Goal: Task Accomplishment & Management: Manage account settings

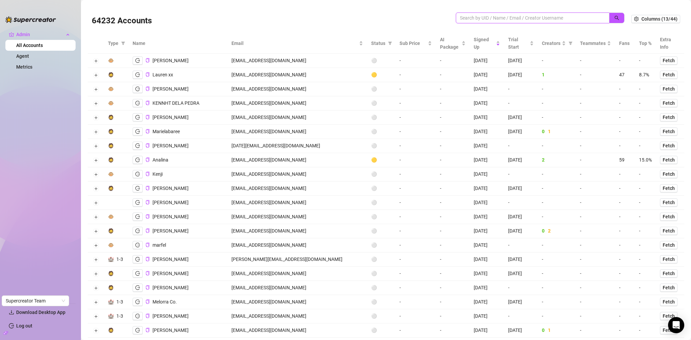
click at [486, 18] on input "search" at bounding box center [530, 17] width 140 height 7
paste input "PedroRolleJr@gmail.com"
type input "PedroRolleJr@gmail.com"
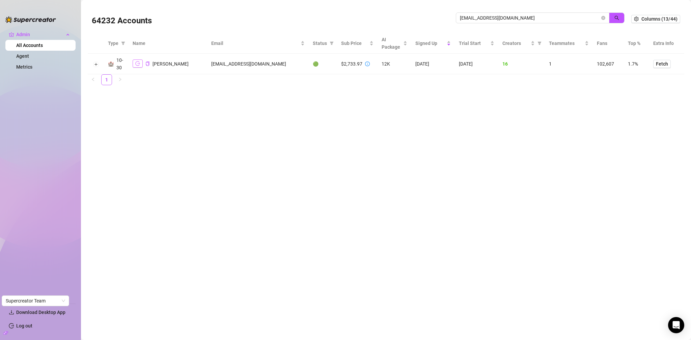
click at [137, 60] on button "button" at bounding box center [138, 63] width 10 height 8
click at [486, 18] on icon "close-circle" at bounding box center [604, 18] width 4 height 4
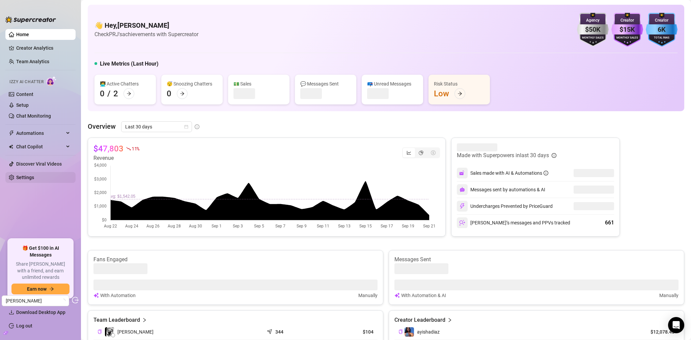
click at [33, 180] on link "Settings" at bounding box center [25, 177] width 18 height 5
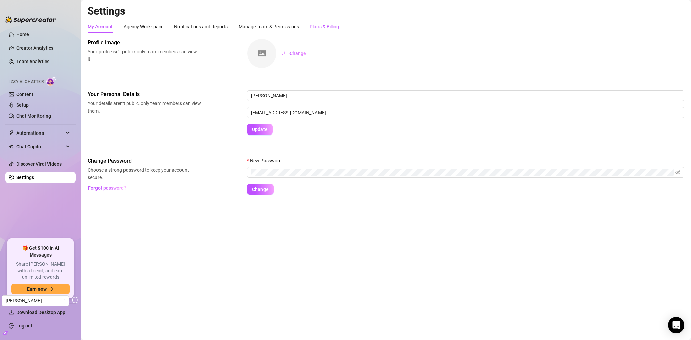
click at [324, 28] on div "Plans & Billing" at bounding box center [324, 26] width 29 height 7
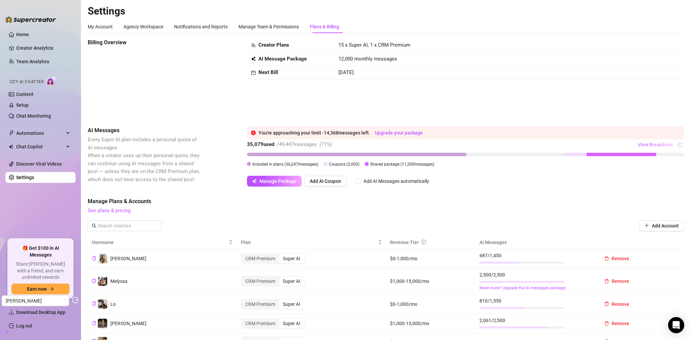
click at [656, 142] on span "View Breakdown" at bounding box center [655, 144] width 35 height 5
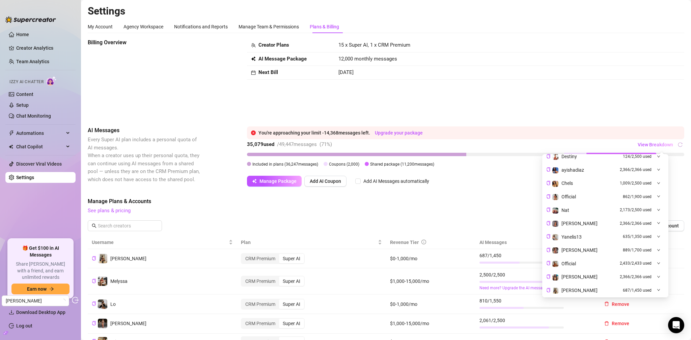
scroll to position [234, 0]
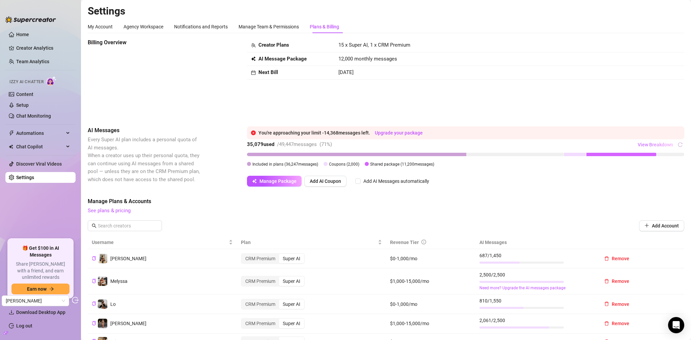
click at [653, 147] on span "View Breakdown" at bounding box center [655, 144] width 35 height 5
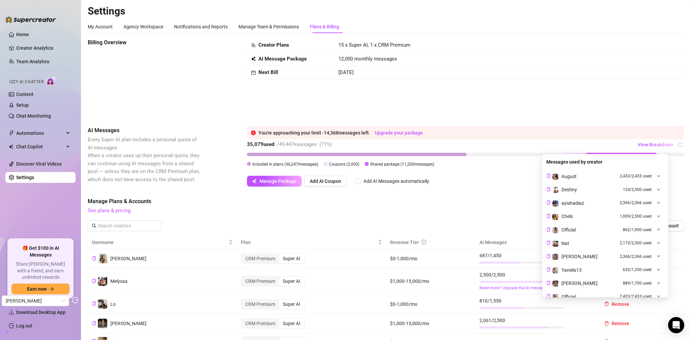
scroll to position [1, 0]
click at [487, 183] on div "Manage Package Add AI Coupon Add AI Messages automatically" at bounding box center [466, 181] width 438 height 11
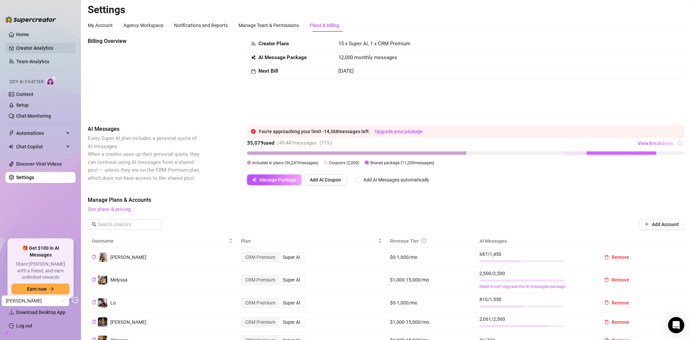
click at [30, 51] on link "Creator Analytics" at bounding box center [43, 48] width 54 height 11
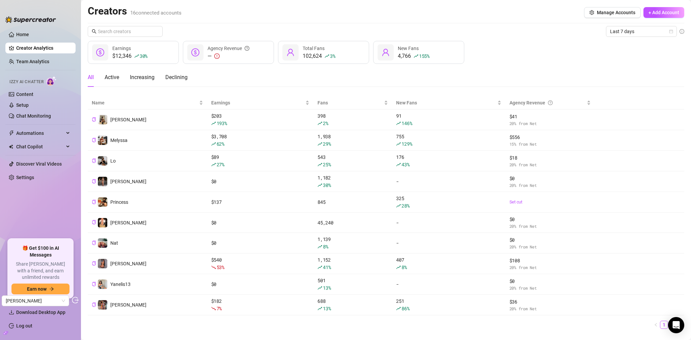
click at [669, 324] on link "2" at bounding box center [672, 324] width 7 height 7
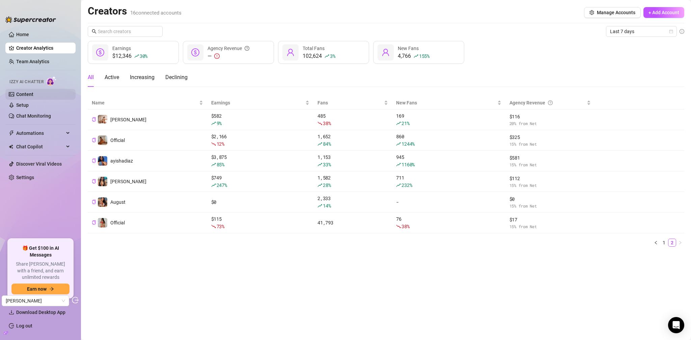
click at [32, 91] on link "Content" at bounding box center [24, 93] width 17 height 5
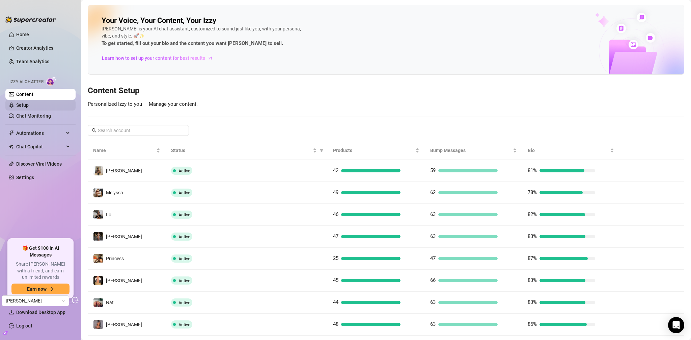
click at [29, 103] on link "Setup" at bounding box center [22, 104] width 12 height 5
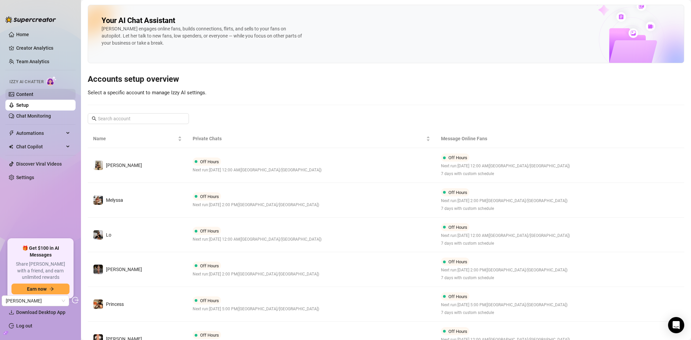
click at [24, 91] on link "Content" at bounding box center [24, 93] width 17 height 5
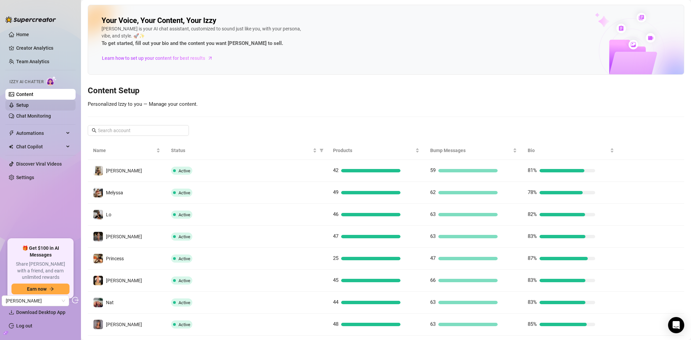
click at [29, 103] on link "Setup" at bounding box center [22, 104] width 12 height 5
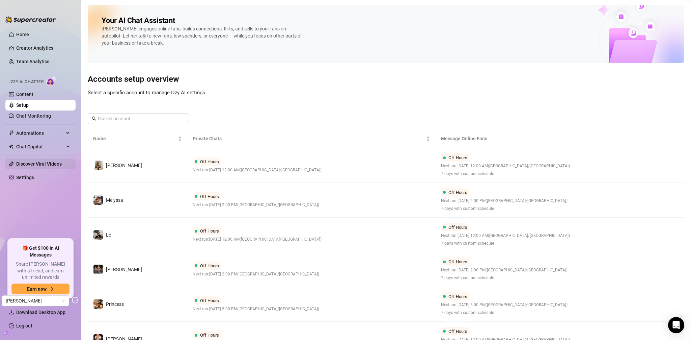
drag, startPoint x: 37, startPoint y: 175, endPoint x: 72, endPoint y: 168, distance: 35.7
click at [34, 175] on link "Settings" at bounding box center [25, 177] width 18 height 5
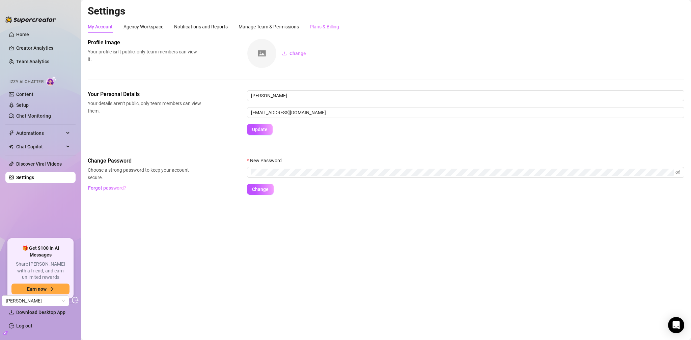
click at [335, 32] on div "Plans & Billing" at bounding box center [324, 26] width 29 height 13
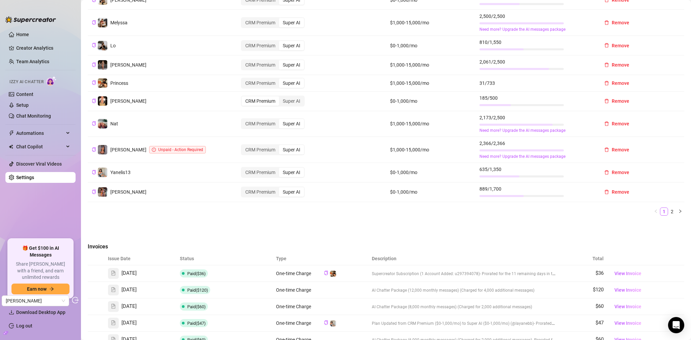
scroll to position [237, 0]
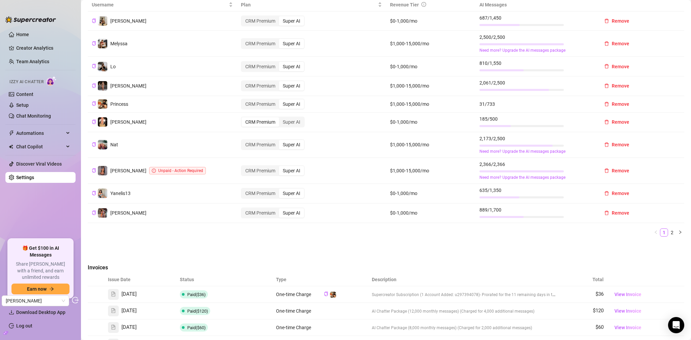
click at [522, 87] on div at bounding box center [522, 89] width 84 height 6
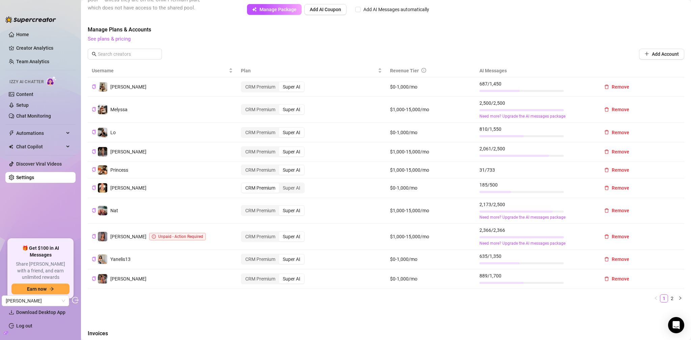
scroll to position [240, 0]
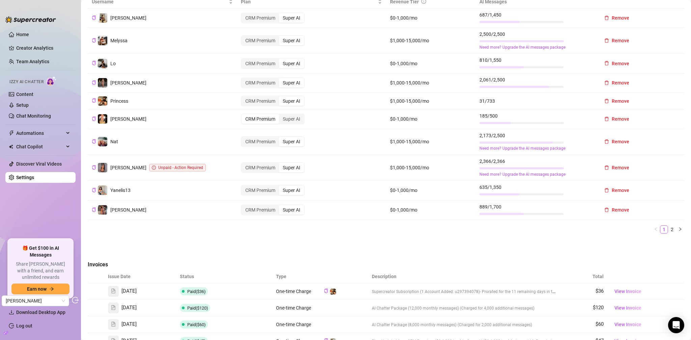
click at [669, 229] on link "2" at bounding box center [672, 229] width 7 height 7
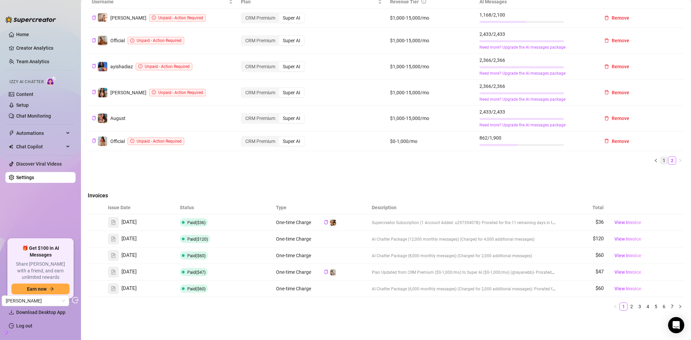
click at [661, 159] on link "1" at bounding box center [664, 160] width 7 height 7
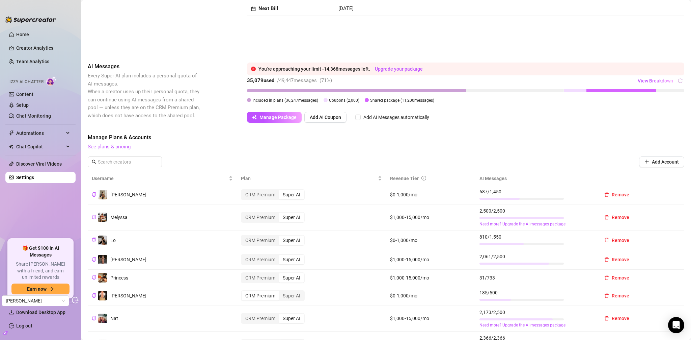
scroll to position [49, 0]
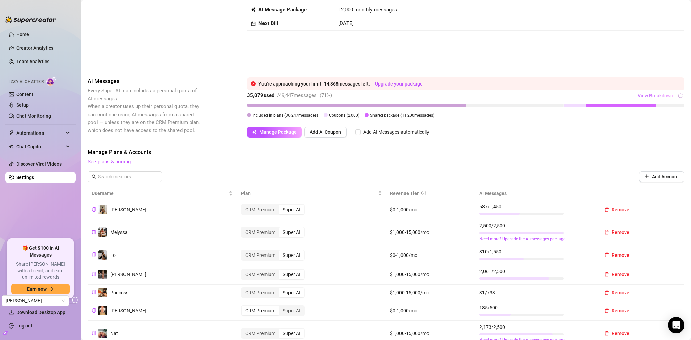
click at [657, 96] on span "View Breakdown" at bounding box center [655, 95] width 35 height 5
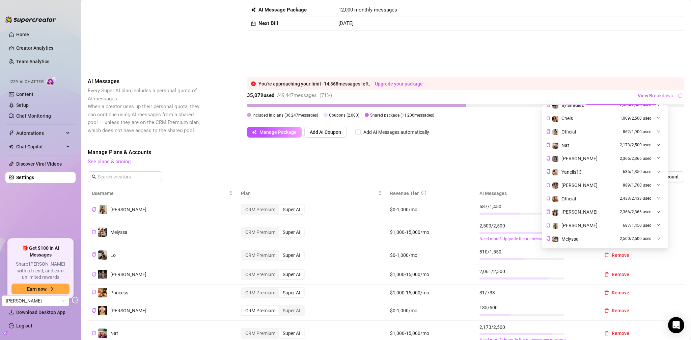
scroll to position [49, 0]
click at [507, 151] on span "Manage Plans & Accounts" at bounding box center [386, 152] width 597 height 8
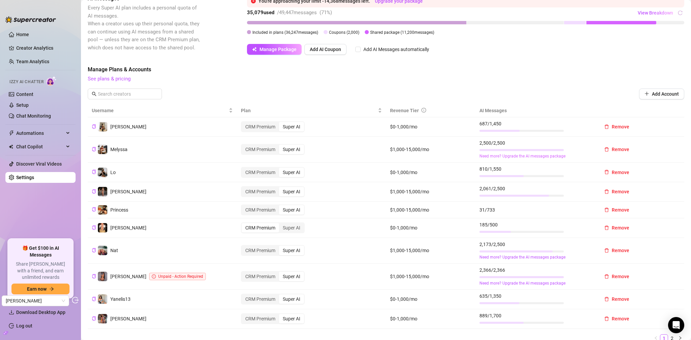
scroll to position [148, 0]
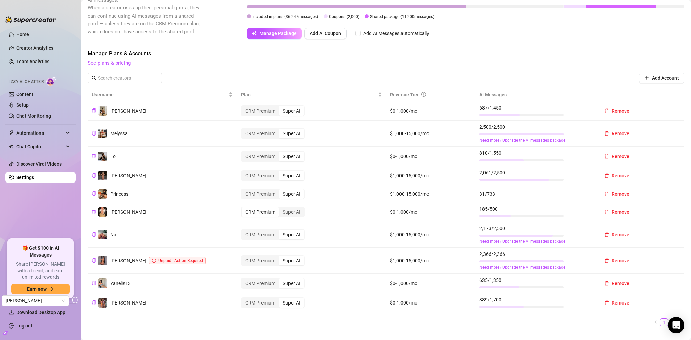
click at [669, 323] on link "2" at bounding box center [672, 321] width 7 height 7
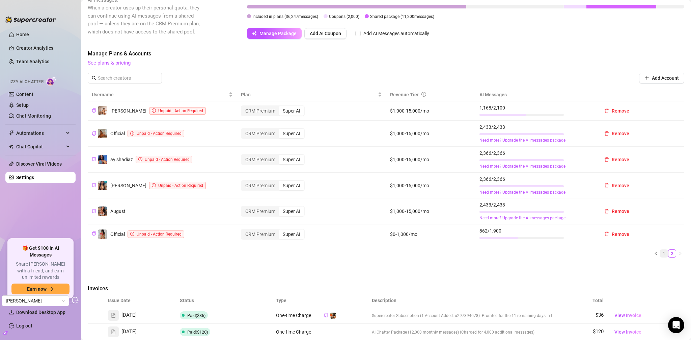
click at [661, 252] on link "1" at bounding box center [664, 252] width 7 height 7
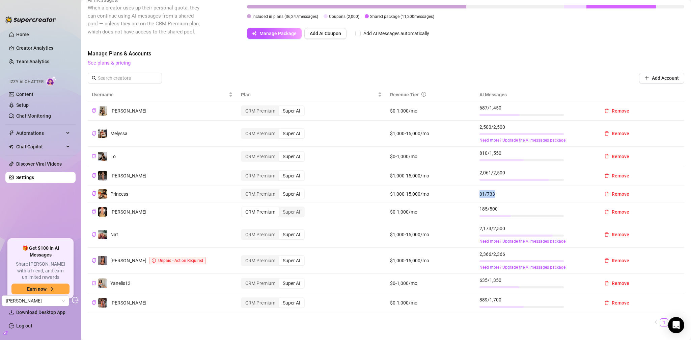
drag, startPoint x: 497, startPoint y: 192, endPoint x: 475, endPoint y: 195, distance: 21.9
click at [476, 195] on td "31 / 733" at bounding box center [536, 194] width 120 height 17
click at [466, 196] on td "$1,000-15,000/mo" at bounding box center [430, 194] width 89 height 17
click at [48, 50] on link "Creator Analytics" at bounding box center [43, 48] width 54 height 11
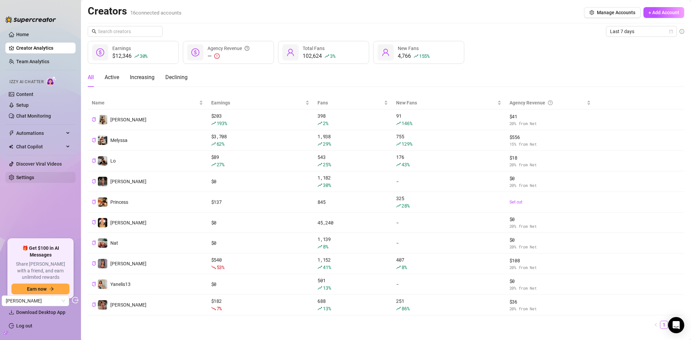
click at [25, 176] on link "Settings" at bounding box center [25, 177] width 18 height 5
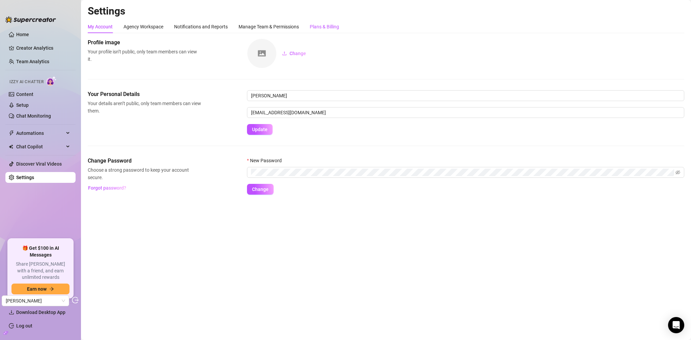
drag, startPoint x: 324, startPoint y: 27, endPoint x: 329, endPoint y: 28, distance: 4.7
click at [324, 27] on div "Plans & Billing" at bounding box center [324, 26] width 29 height 7
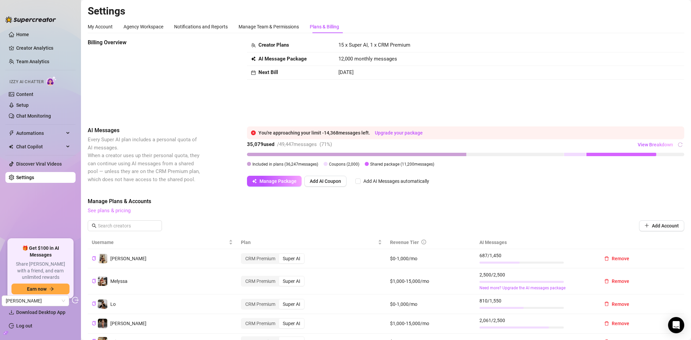
click at [113, 211] on link "See plans & pricing" at bounding box center [109, 210] width 43 height 6
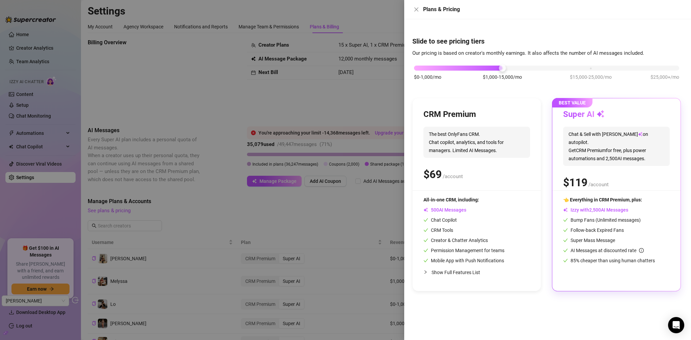
click at [351, 104] on div at bounding box center [345, 170] width 691 height 340
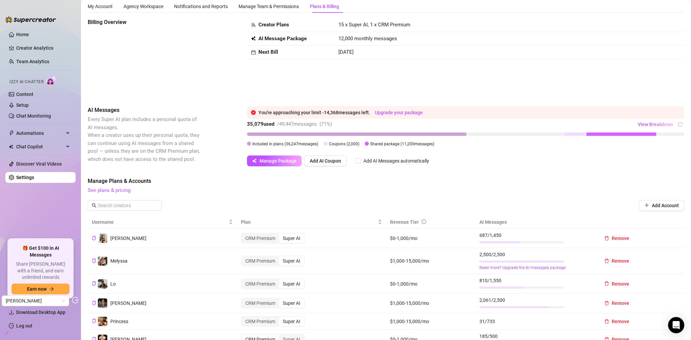
scroll to position [141, 0]
